Goal: Transaction & Acquisition: Purchase product/service

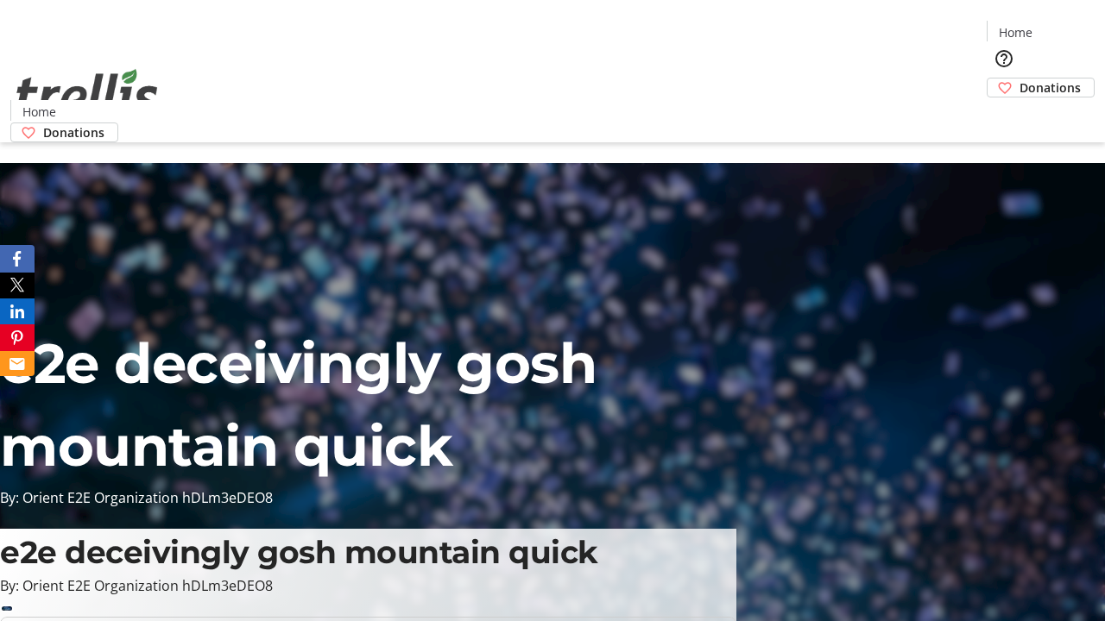
click at [1019, 79] on span "Donations" at bounding box center [1049, 88] width 61 height 18
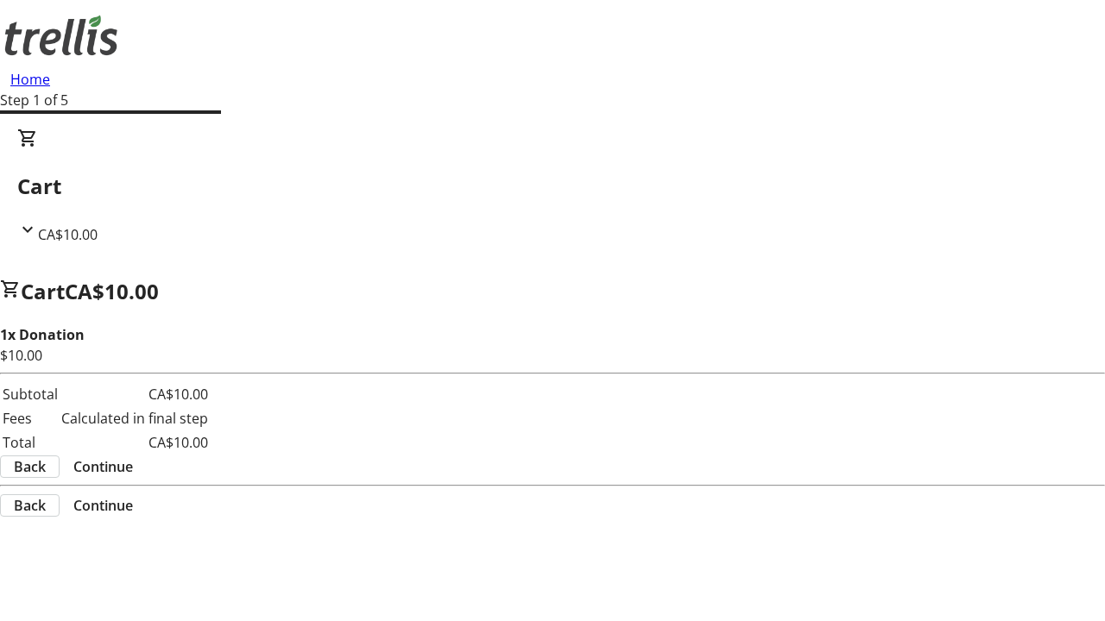
select select "CA"
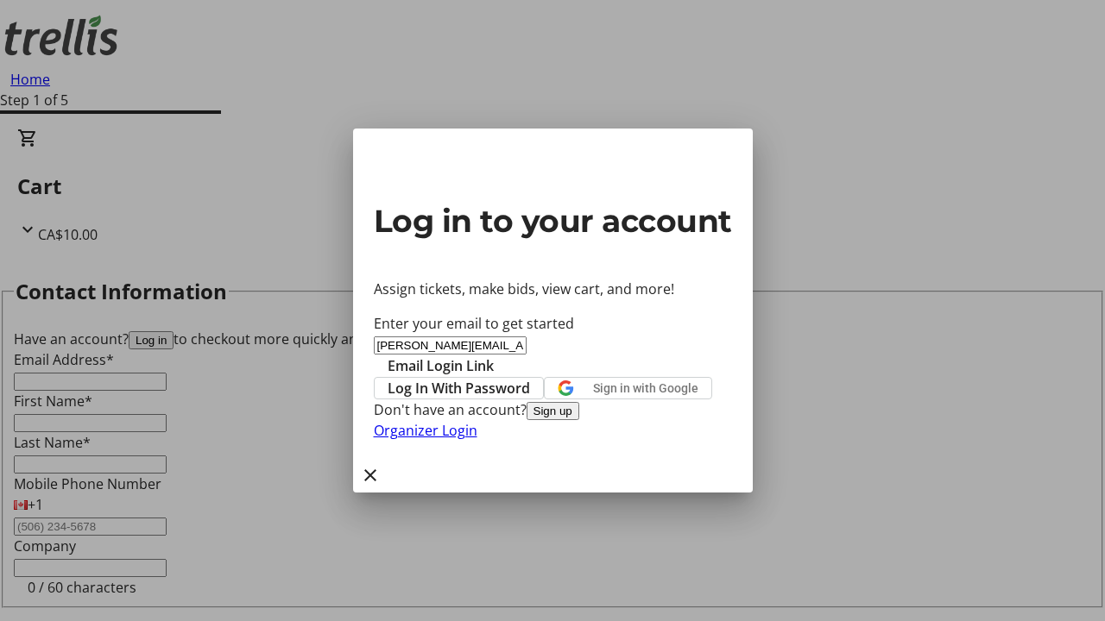
type input "[PERSON_NAME][EMAIL_ADDRESS][DOMAIN_NAME]"
click at [494, 356] on span "Email Login Link" at bounding box center [440, 366] width 106 height 21
